Goal: Task Accomplishment & Management: Use online tool/utility

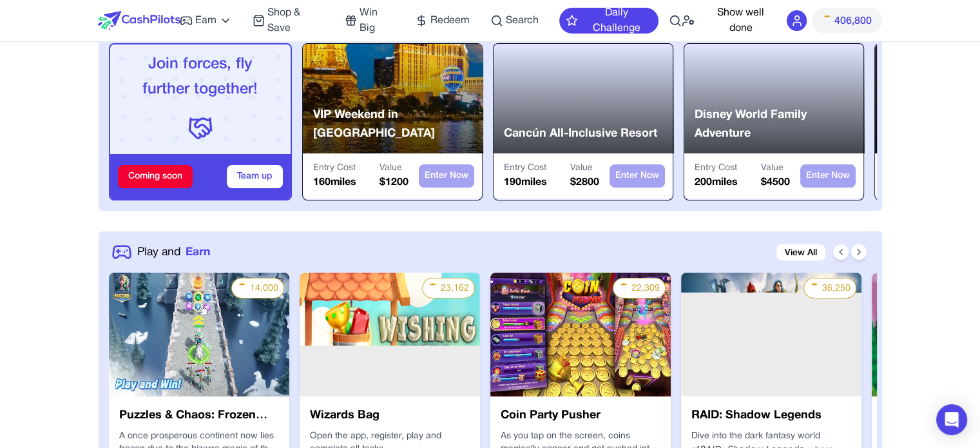
scroll to position [451, 0]
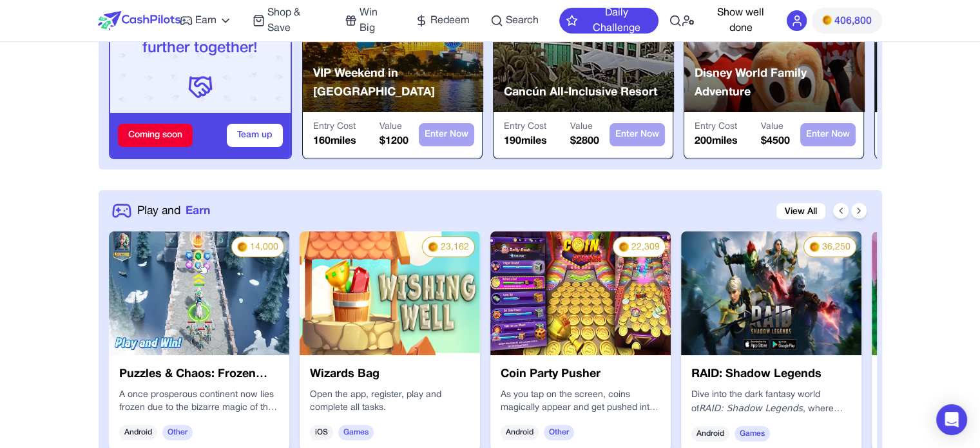
click at [230, 275] on img at bounding box center [199, 293] width 180 height 124
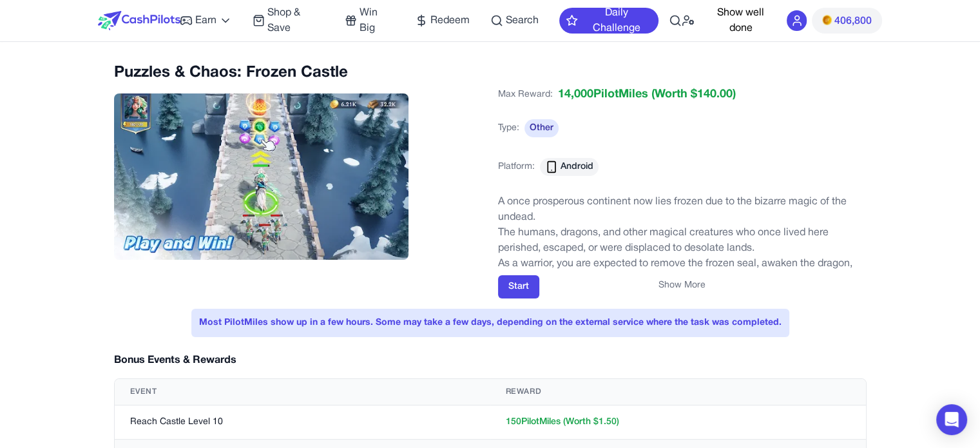
click at [840, 128] on div "Max Reward: 14,000 PilotMiles (Worth $ 140.00 ) Type: Other Platform: Android" at bounding box center [682, 139] width 368 height 106
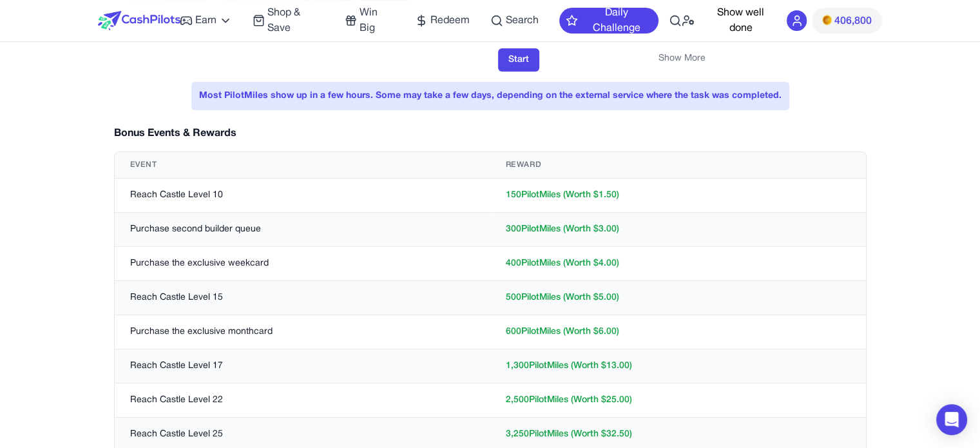
scroll to position [258, 0]
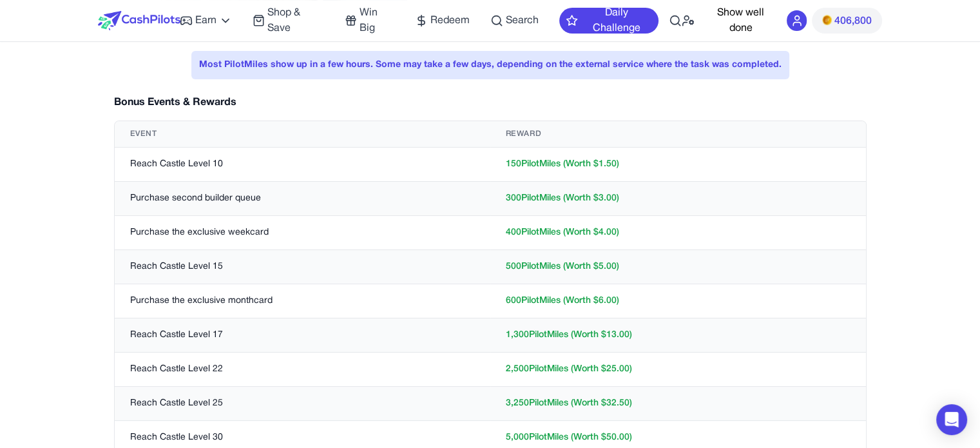
click at [899, 126] on div "Puzzles & Chaos: Frozen Castle Max Reward: 14,000 PilotMiles (Worth $ 140.00 ) …" at bounding box center [490, 148] width 824 height 686
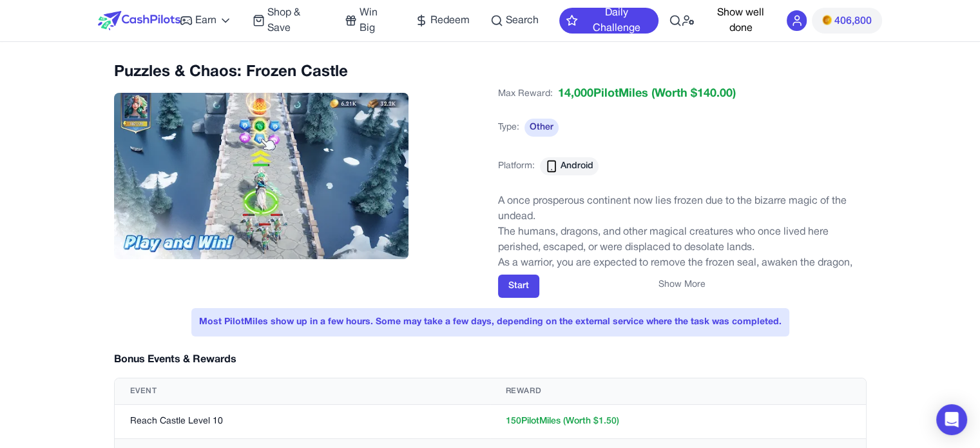
scroll to position [0, 0]
click at [716, 157] on div "Max Reward: 14,000 PilotMiles (Worth $ 140.00 ) Type: Other Platform: Android" at bounding box center [682, 139] width 368 height 106
click at [674, 282] on button "Show More" at bounding box center [681, 285] width 47 height 13
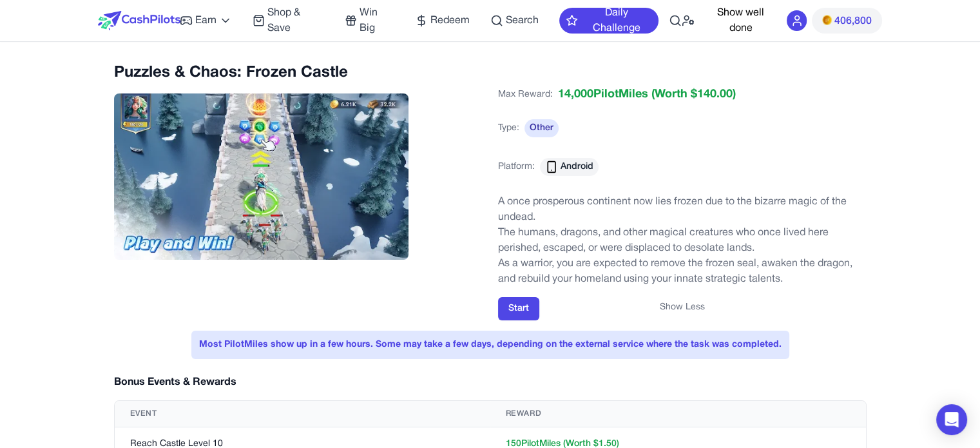
click at [685, 310] on button "Show Less" at bounding box center [681, 307] width 45 height 13
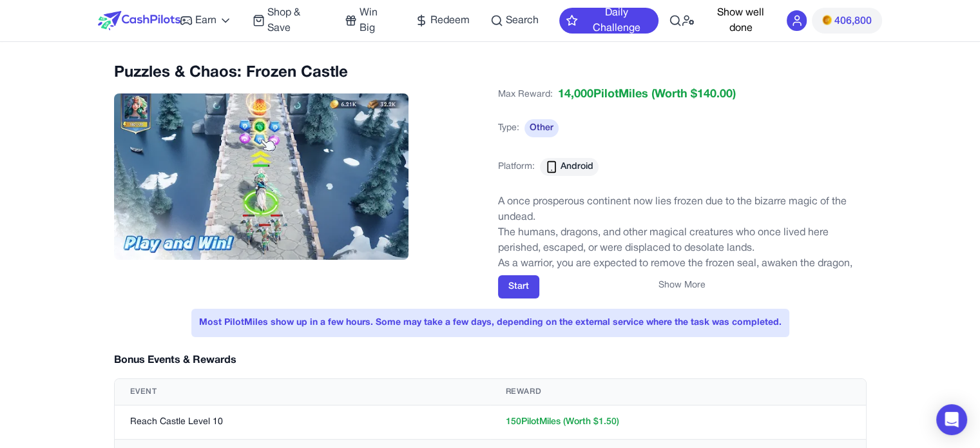
click at [79, 164] on div "Puzzles & Chaos: Frozen Castle Max Reward: 14,000 PilotMiles (Worth $ 140.00 ) …" at bounding box center [490, 405] width 824 height 686
click at [693, 287] on button "Show More" at bounding box center [681, 285] width 47 height 13
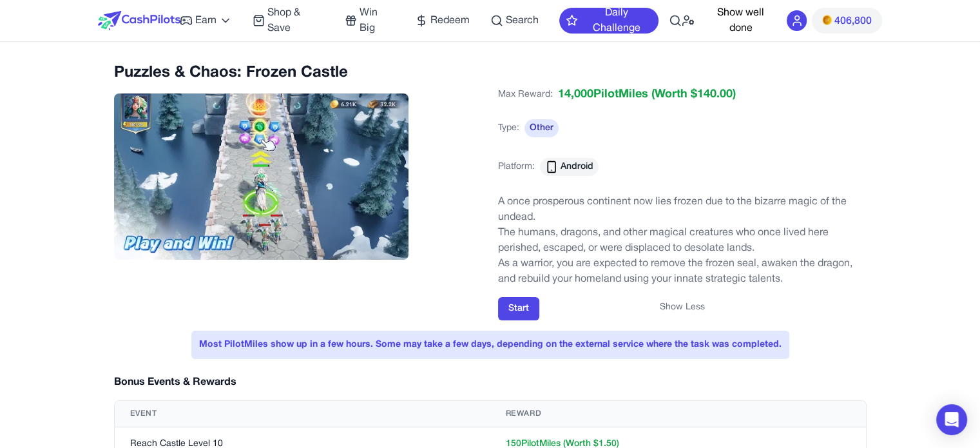
click at [685, 308] on button "Show Less" at bounding box center [681, 307] width 45 height 13
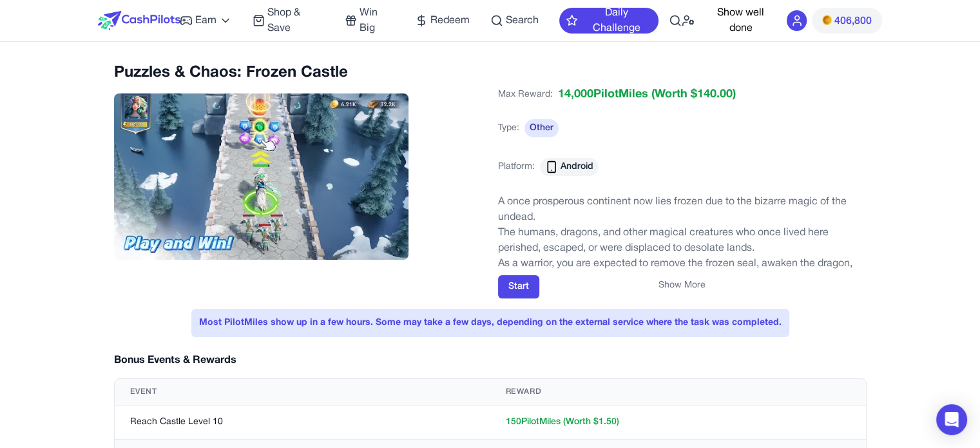
click at [846, 229] on p "The humans, dragons, and other magical creatures who once lived here perished, …" at bounding box center [682, 240] width 368 height 31
click at [879, 151] on div "Puzzles & Chaos: Frozen Castle Max Reward: 14,000 PilotMiles (Worth $ 140.00 ) …" at bounding box center [490, 394] width 783 height 665
click at [727, 130] on div "Max Reward: 14,000 PilotMiles (Worth $ 140.00 ) Type: Other Platform: Android" at bounding box center [682, 139] width 368 height 106
